Goal: Information Seeking & Learning: Check status

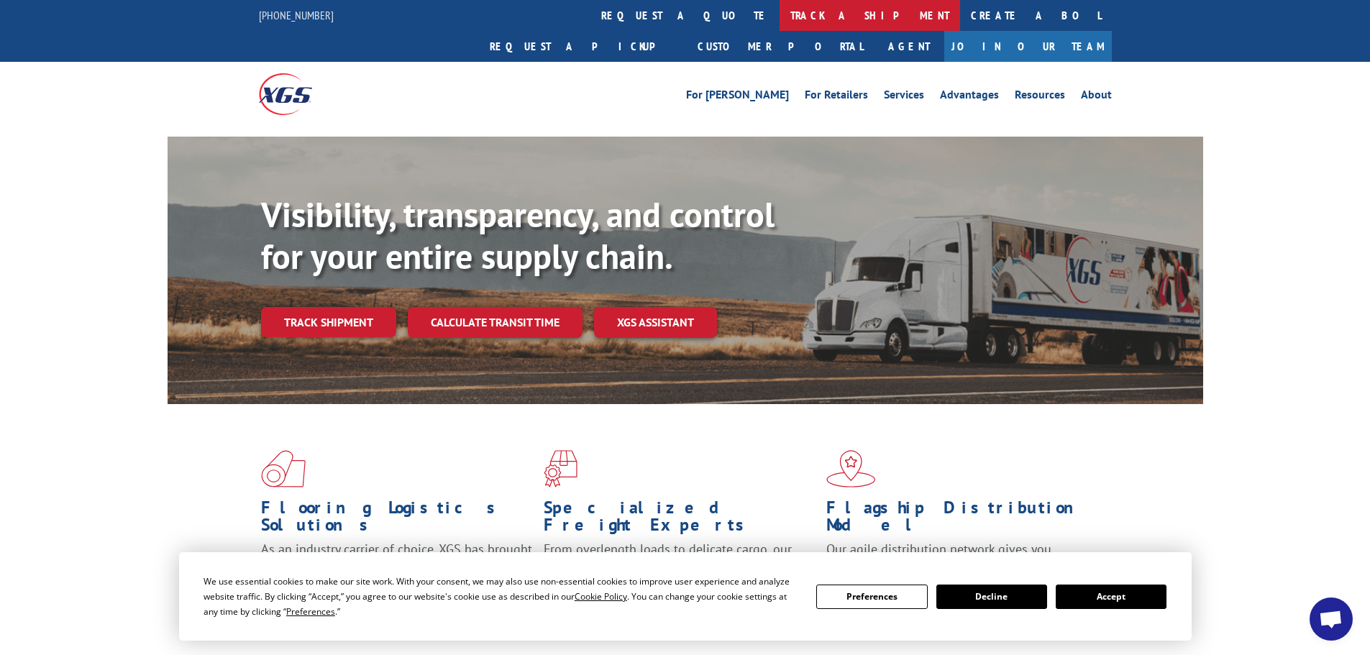
click at [779, 13] on link "track a shipment" at bounding box center [869, 15] width 180 height 31
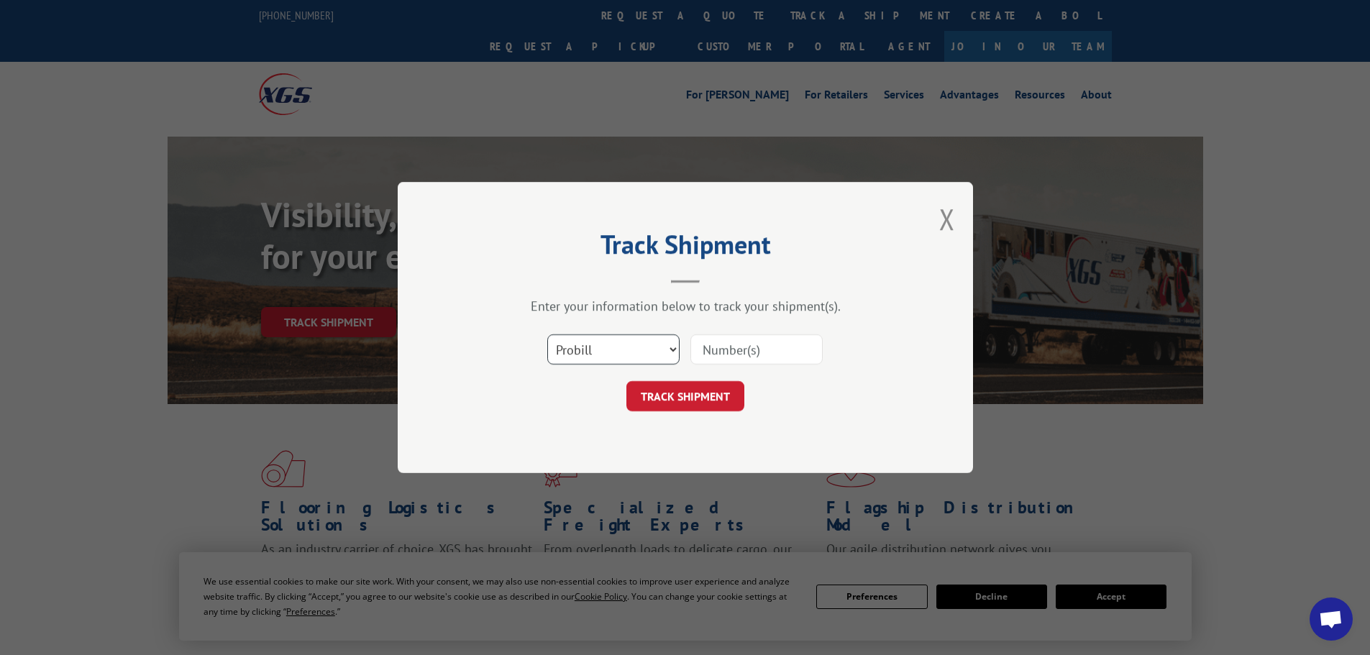
click at [594, 349] on select "Select category... Probill BOL PO" at bounding box center [613, 349] width 132 height 30
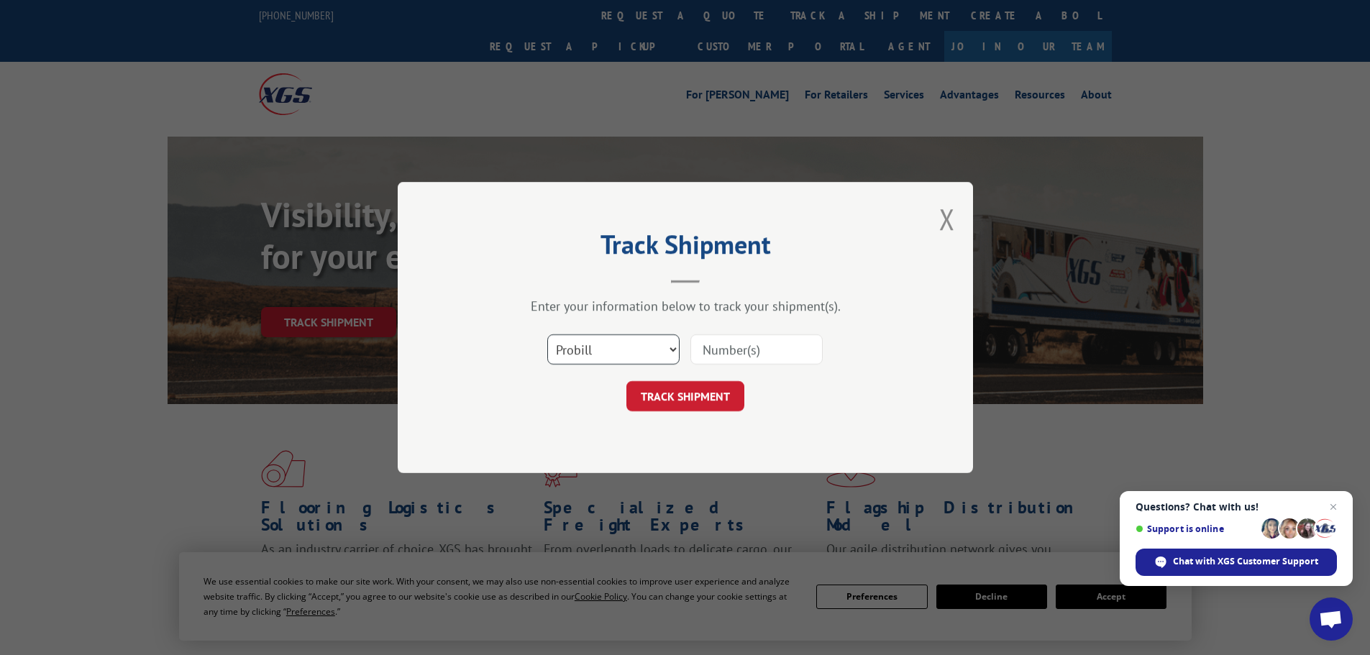
select select "bol"
click at [547, 334] on select "Select category... Probill BOL PO" at bounding box center [613, 349] width 132 height 30
click at [709, 348] on input at bounding box center [756, 349] width 132 height 30
paste input "5606167"
type input "5606167"
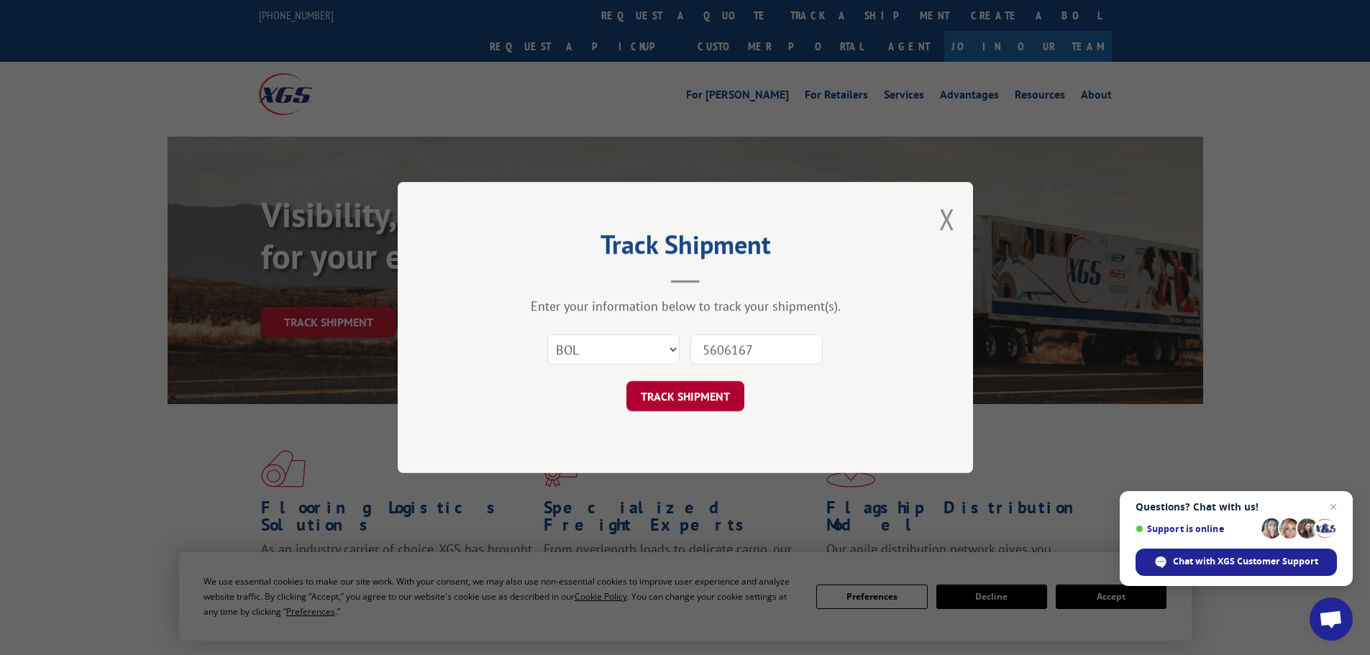
click at [700, 395] on button "TRACK SHIPMENT" at bounding box center [685, 396] width 118 height 30
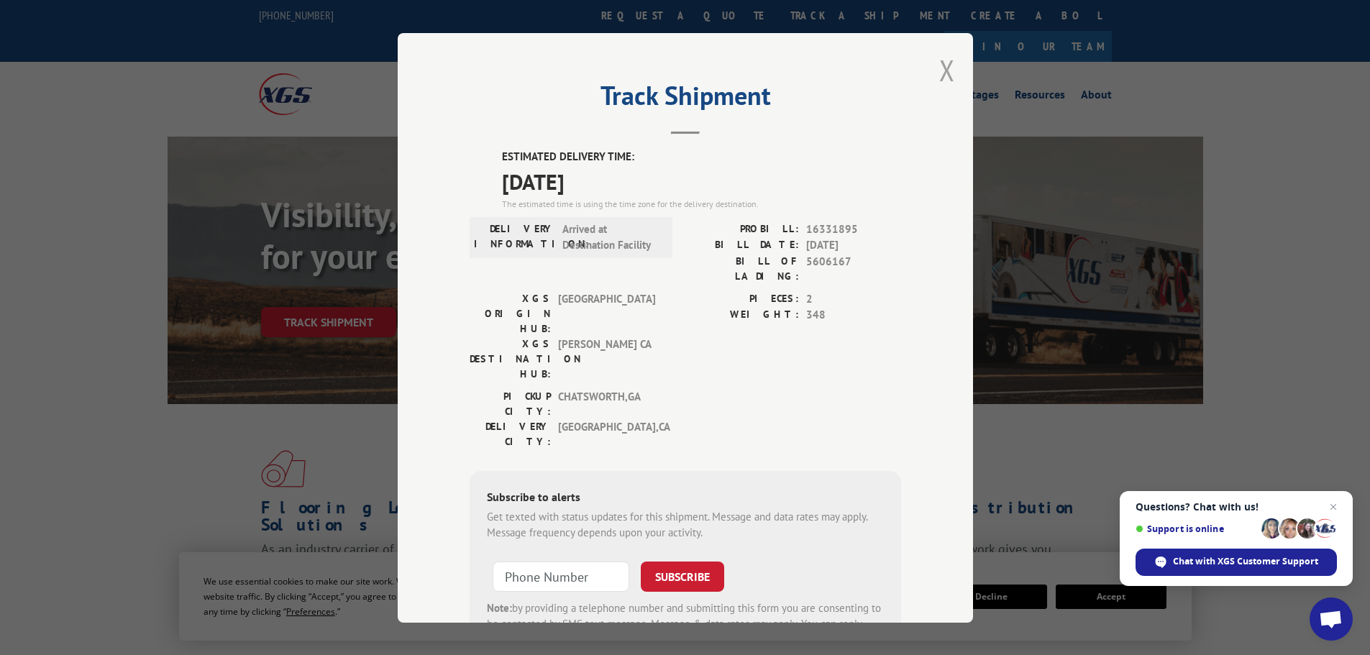
click at [940, 67] on button "Close modal" at bounding box center [947, 70] width 16 height 38
